Goal: Task Accomplishment & Management: Complete application form

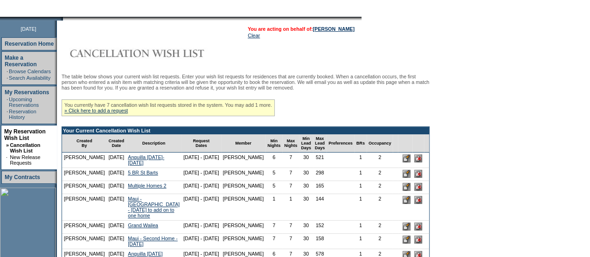
scroll to position [105, 0]
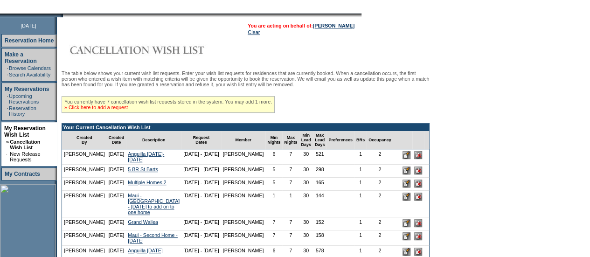
click at [126, 110] on link "» Click here to add a request" at bounding box center [95, 108] width 63 height 6
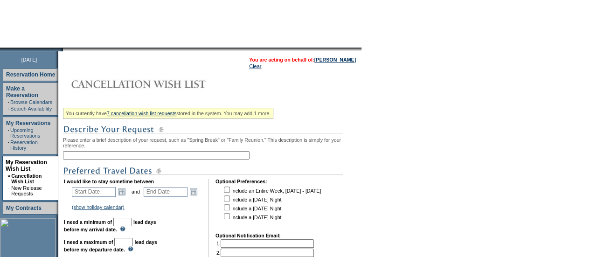
scroll to position [74, 0]
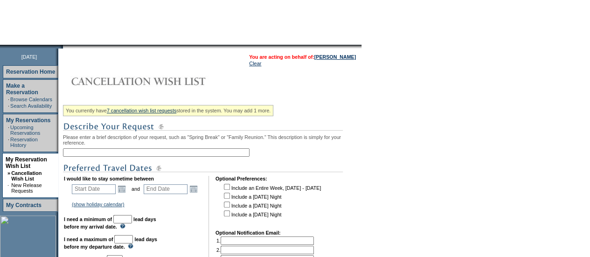
click at [83, 153] on input "text" at bounding box center [156, 152] width 187 height 8
type input "D"
click at [95, 154] on input "December - NYC" at bounding box center [156, 152] width 187 height 8
type input "December 2025 - NYC"
click at [124, 193] on link "Open the calendar popup." at bounding box center [122, 189] width 10 height 10
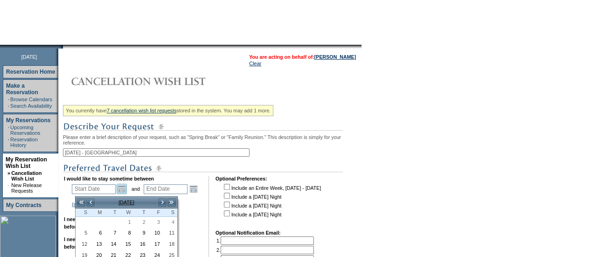
scroll to position [137, 0]
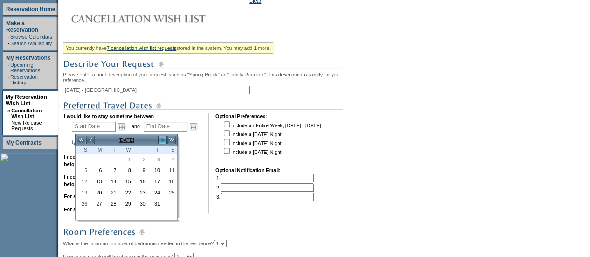
click at [165, 141] on link ">" at bounding box center [162, 139] width 9 height 9
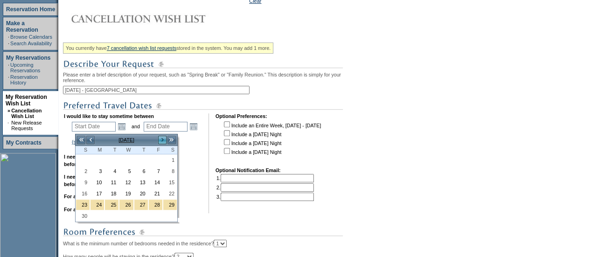
click at [165, 141] on link ">" at bounding box center [162, 139] width 9 height 9
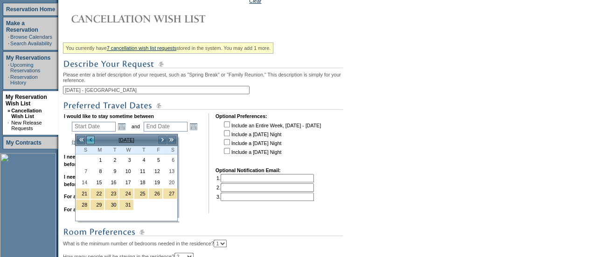
click at [91, 140] on link "<" at bounding box center [90, 139] width 9 height 9
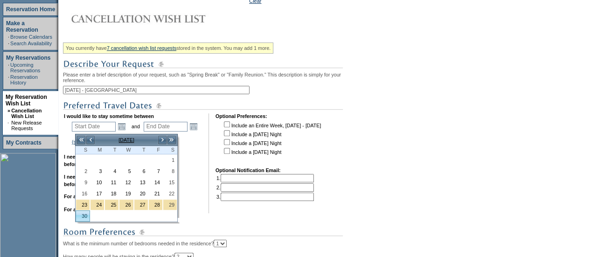
click at [80, 214] on link "30" at bounding box center [83, 216] width 14 height 10
type input "2025-11-30"
type input "2025-12-01"
type input "11/30/2025"
type input "12/1/2025"
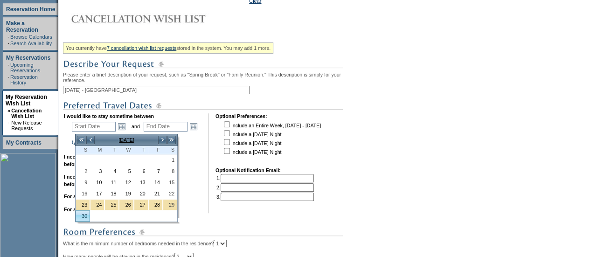
type input "61"
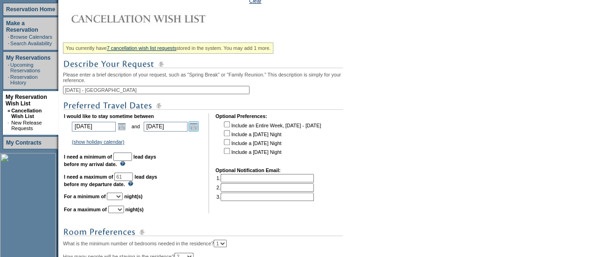
click at [198, 130] on link "Open the calendar popup." at bounding box center [194, 126] width 10 height 10
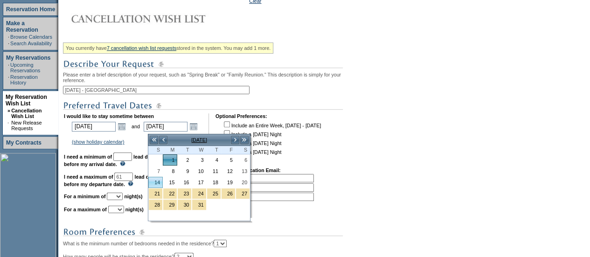
click at [161, 182] on link "14" at bounding box center [156, 182] width 14 height 10
type input "2025-12-14"
type input "12/14/2025"
type input "74"
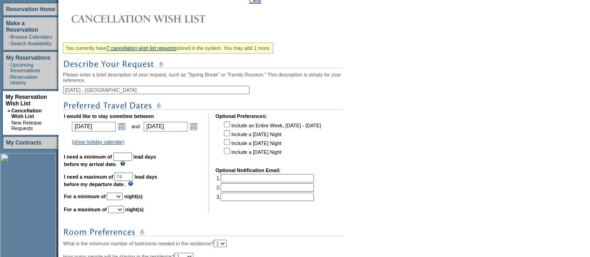
click at [132, 161] on input "text" at bounding box center [122, 157] width 19 height 8
type input "30"
click at [123, 199] on select "1 2 3 4 5 6 7 8 9 10 11 12 13 14" at bounding box center [115, 196] width 16 height 7
select select "2"
click at [118, 197] on select "1 2 3 4 5 6 7 8 9 10 11 12 13 14" at bounding box center [115, 196] width 16 height 7
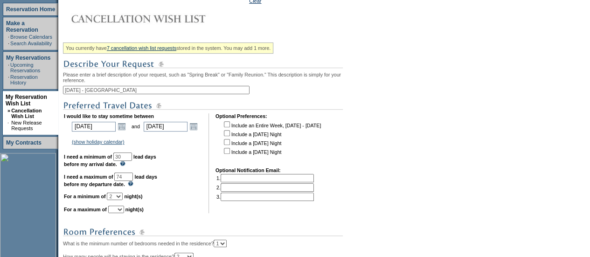
click at [124, 213] on select "1 2 3 4 5 6 7 8 9 10 11 12 13 14" at bounding box center [116, 209] width 16 height 7
select select "2"
click at [119, 210] on select "1 2 3 4 5 6 7 8 9 10 11 12 13 14" at bounding box center [116, 209] width 16 height 7
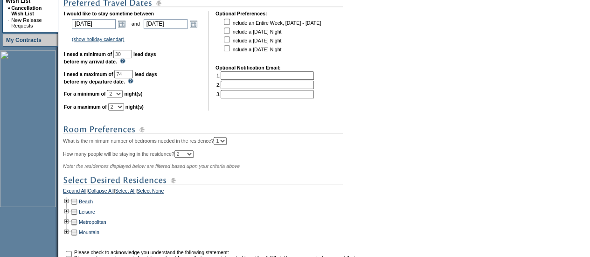
scroll to position [290, 0]
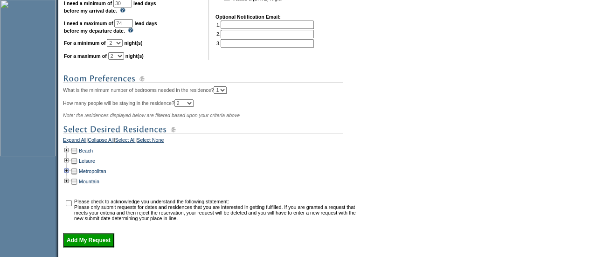
click at [70, 175] on td at bounding box center [66, 171] width 7 height 10
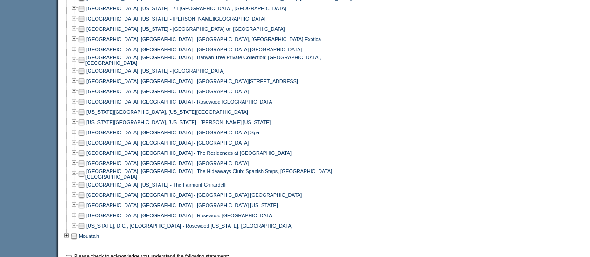
scroll to position [489, 0]
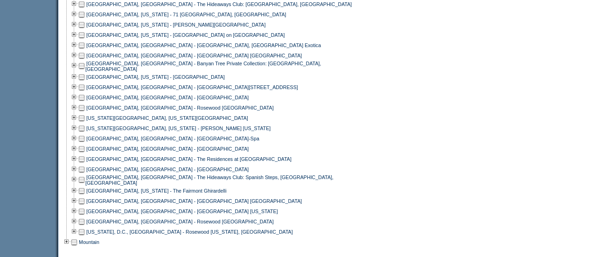
click at [85, 122] on td at bounding box center [81, 118] width 7 height 10
click at [84, 132] on td at bounding box center [81, 128] width 7 height 10
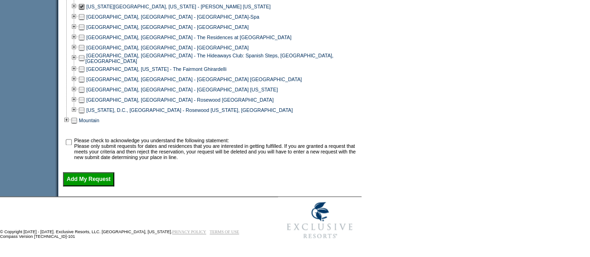
scroll to position [615, 0]
click at [73, 144] on td at bounding box center [68, 149] width 9 height 22
click at [72, 143] on input "checkbox" at bounding box center [69, 142] width 6 height 6
checkbox input "true"
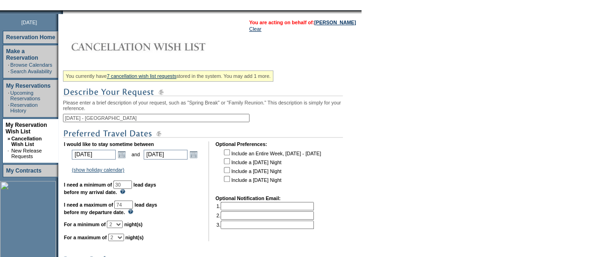
click at [215, 167] on td at bounding box center [212, 191] width 5 height 100
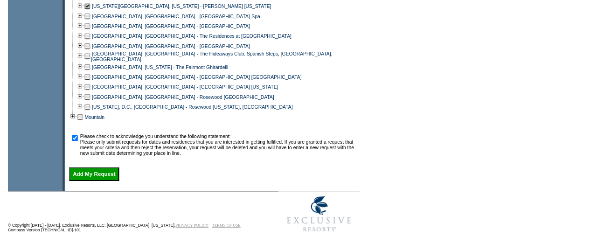
scroll to position [615, 0]
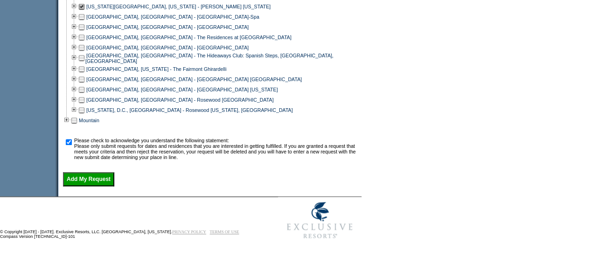
click at [105, 182] on input "Add My Request" at bounding box center [88, 179] width 51 height 14
